Goal: Contribute content: Add original content to the website for others to see

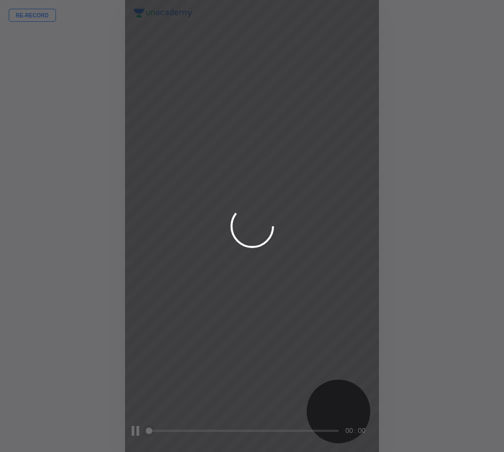
scroll to position [452, 330]
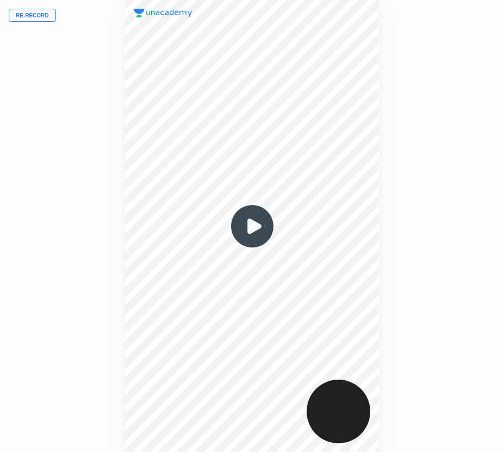
click at [32, 16] on button "Re-record" at bounding box center [32, 15] width 47 height 13
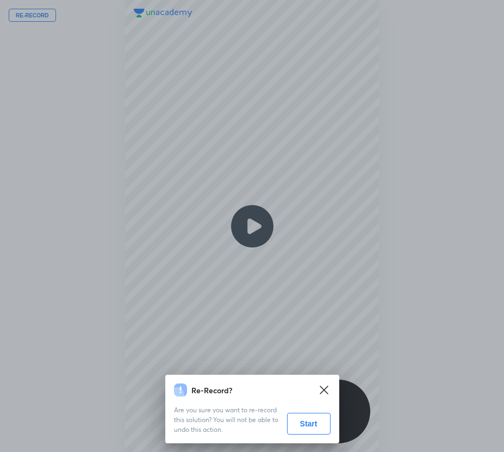
drag, startPoint x: 302, startPoint y: 425, endPoint x: 233, endPoint y: 426, distance: 68.5
click at [302, 424] on button "Start" at bounding box center [309, 424] width 44 height 22
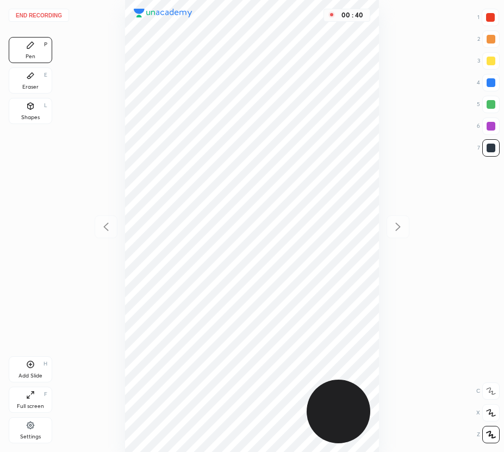
click at [485, 128] on div at bounding box center [490, 125] width 17 height 17
click at [25, 369] on div "Add Slide H" at bounding box center [31, 369] width 44 height 26
click at [494, 62] on div at bounding box center [491, 61] width 9 height 9
click at [104, 221] on icon at bounding box center [106, 226] width 13 height 13
click at [402, 229] on icon at bounding box center [398, 226] width 13 height 13
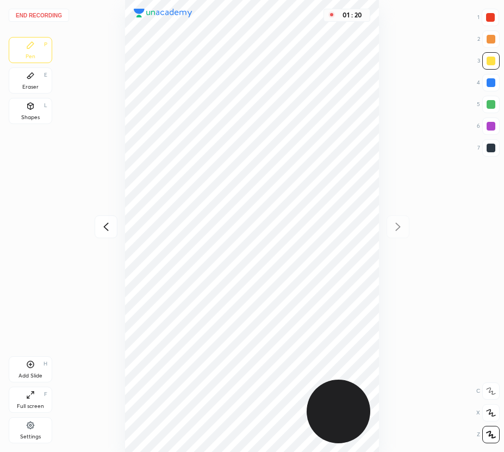
click at [489, 147] on div at bounding box center [491, 148] width 9 height 9
click at [489, 81] on div at bounding box center [491, 82] width 9 height 9
click at [108, 222] on icon at bounding box center [106, 226] width 13 height 13
drag, startPoint x: 396, startPoint y: 229, endPoint x: 390, endPoint y: 227, distance: 6.9
click at [396, 228] on icon at bounding box center [398, 226] width 13 height 13
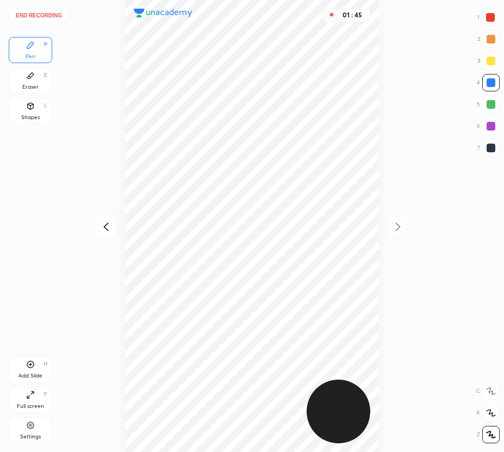
click at [113, 234] on div at bounding box center [106, 226] width 23 height 23
click at [398, 224] on icon at bounding box center [398, 226] width 13 height 13
click at [396, 225] on div "01 : 47" at bounding box center [252, 226] width 330 height 452
click at [26, 371] on div "Add Slide H" at bounding box center [31, 369] width 44 height 26
click at [109, 220] on icon at bounding box center [106, 226] width 13 height 13
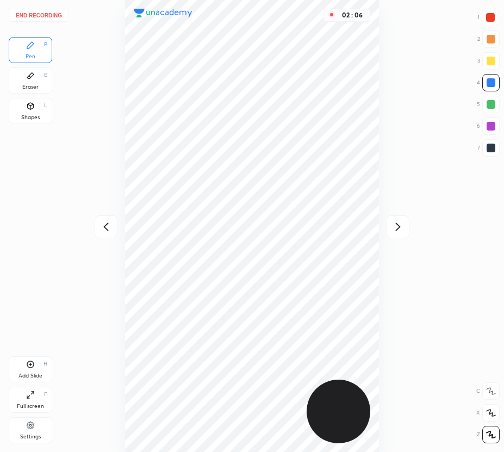
drag, startPoint x: 110, startPoint y: 222, endPoint x: 105, endPoint y: 219, distance: 5.9
click at [110, 221] on icon at bounding box center [106, 226] width 13 height 13
click at [394, 227] on icon at bounding box center [398, 226] width 13 height 13
click at [396, 227] on icon at bounding box center [398, 226] width 13 height 13
click at [397, 227] on div "02 : 11" at bounding box center [252, 226] width 330 height 452
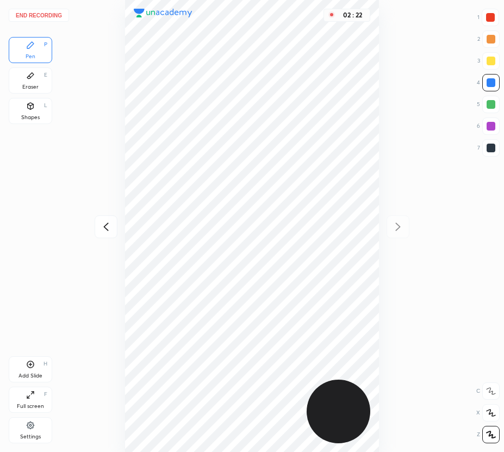
click at [52, 15] on button "End recording" at bounding box center [39, 15] width 60 height 13
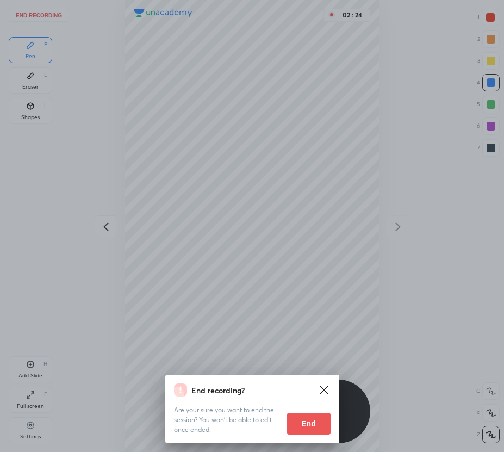
drag, startPoint x: 309, startPoint y: 425, endPoint x: 308, endPoint y: 414, distance: 11.0
click at [308, 424] on button "End" at bounding box center [309, 424] width 44 height 22
